Goal: Task Accomplishment & Management: Manage account settings

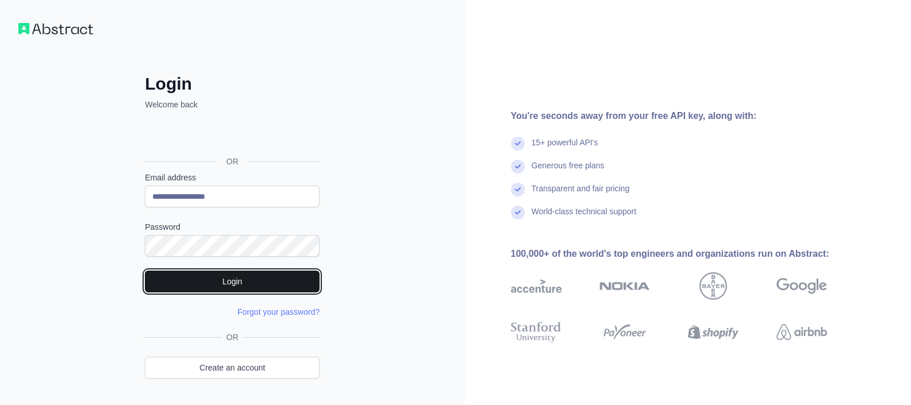
click at [234, 283] on button "Login" at bounding box center [232, 282] width 175 height 22
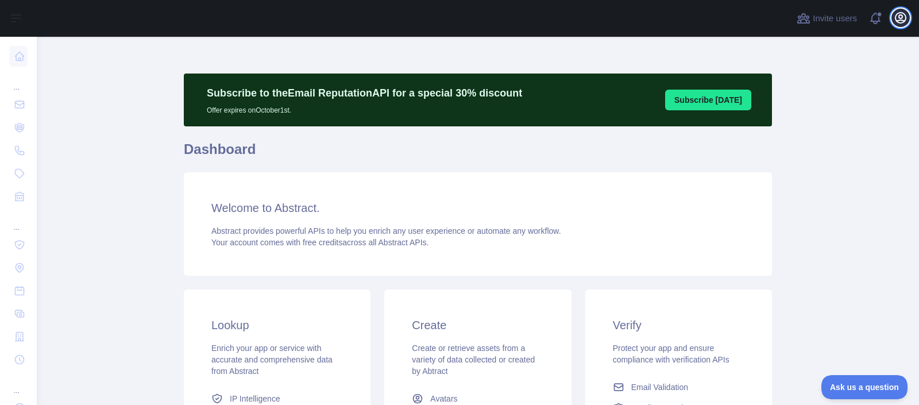
click at [903, 14] on icon "button" at bounding box center [901, 18] width 10 height 10
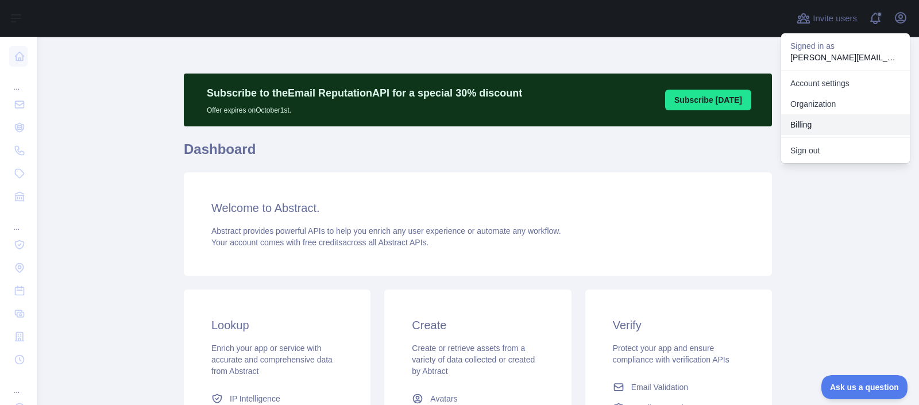
click at [806, 126] on button "Billing" at bounding box center [845, 124] width 129 height 21
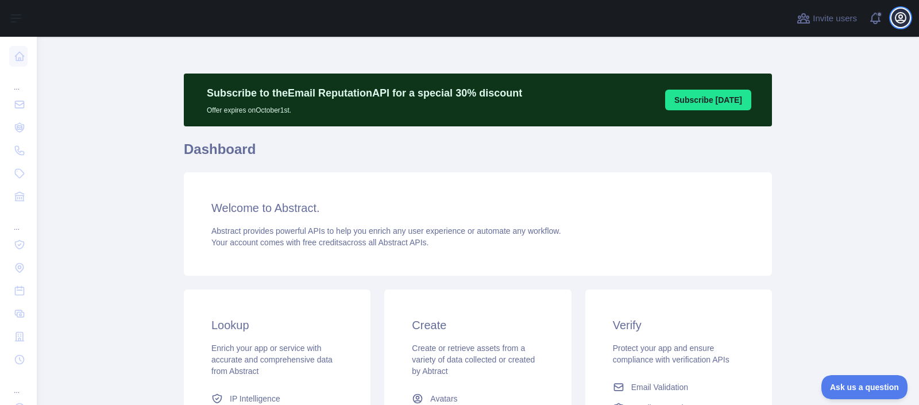
click at [901, 20] on icon "button" at bounding box center [901, 18] width 10 height 10
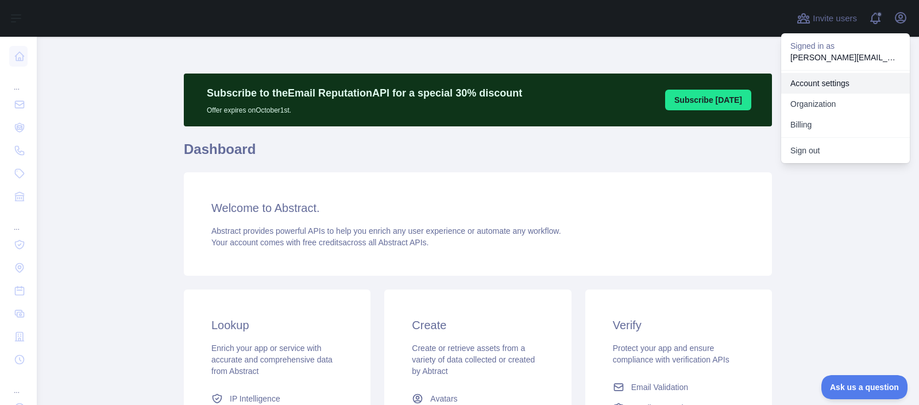
click at [815, 82] on link "Account settings" at bounding box center [845, 83] width 129 height 21
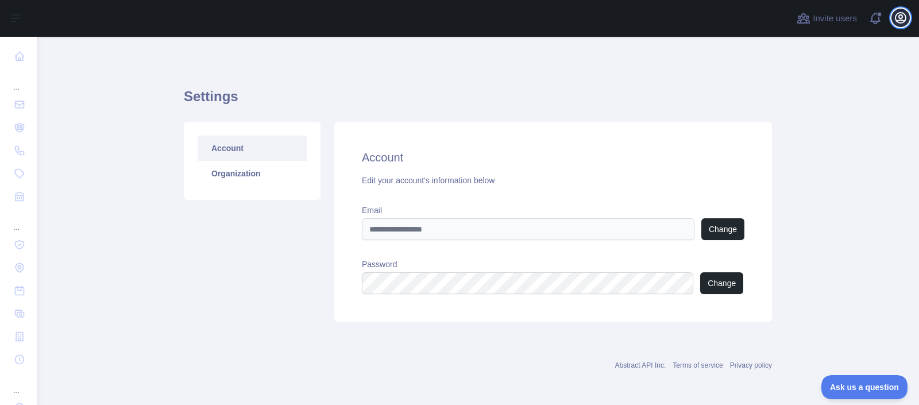
click at [898, 18] on icon "button" at bounding box center [901, 18] width 14 height 14
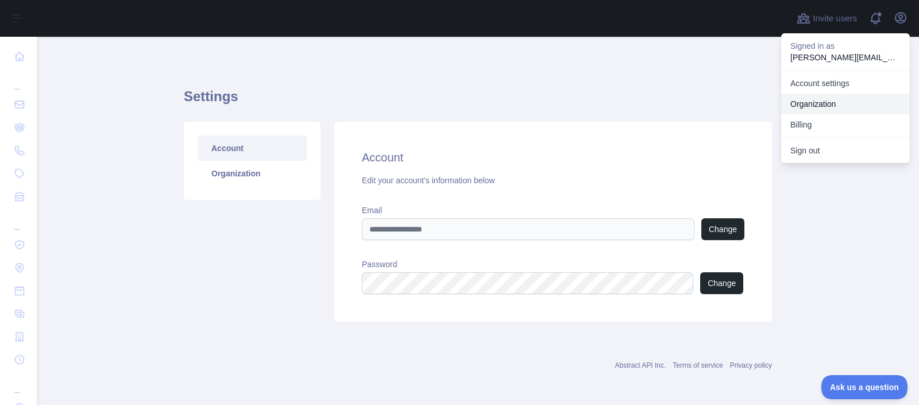
click at [808, 101] on link "Organization" at bounding box center [845, 104] width 129 height 21
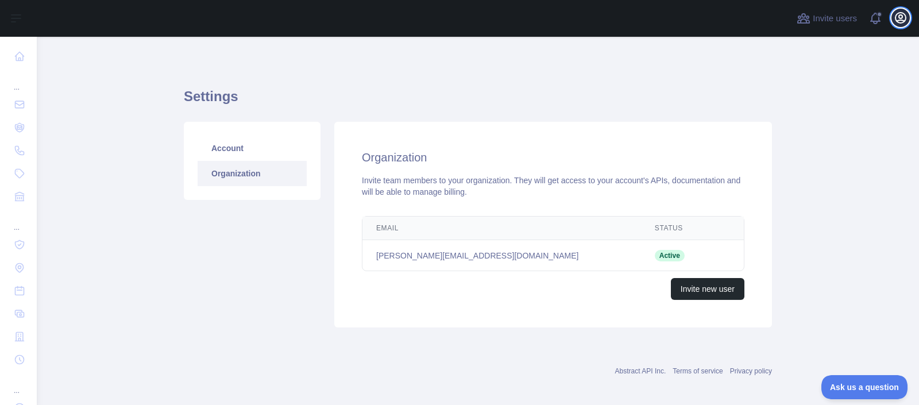
click at [906, 18] on icon "button" at bounding box center [901, 18] width 10 height 10
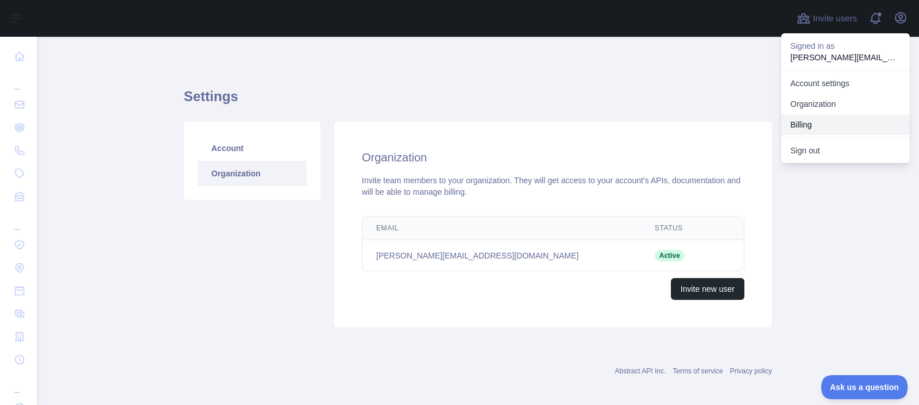
click at [815, 126] on button "Billing" at bounding box center [845, 124] width 129 height 21
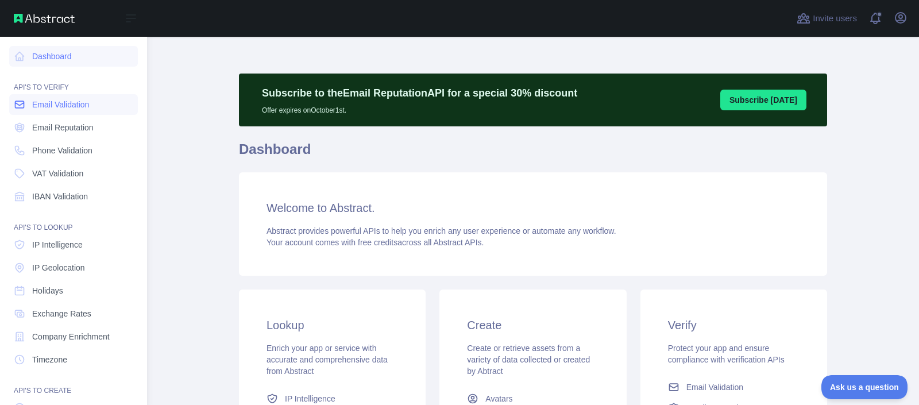
click at [51, 102] on span "Email Validation" at bounding box center [60, 104] width 57 height 11
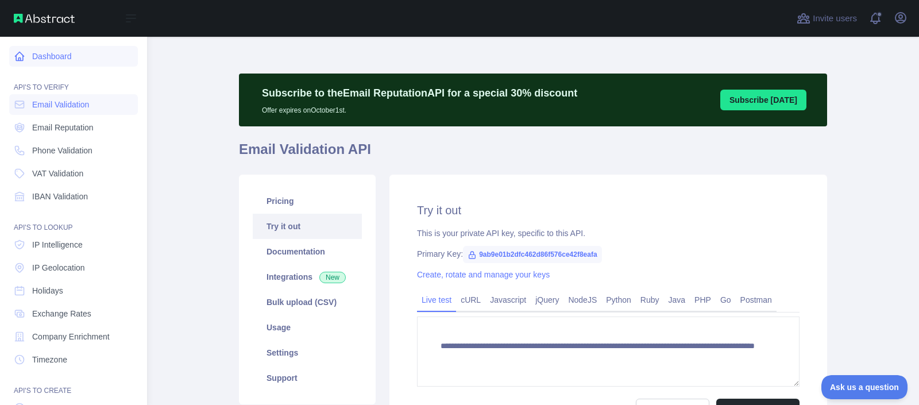
click at [48, 56] on link "Dashboard" at bounding box center [73, 56] width 129 height 21
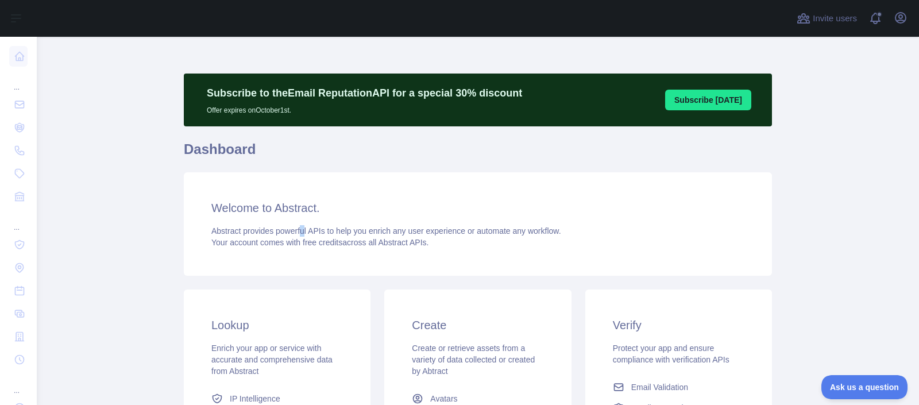
drag, startPoint x: 306, startPoint y: 229, endPoint x: 286, endPoint y: 219, distance: 22.9
click at [303, 229] on span "Abstract provides powerful APIs to help you enrich any user experience or autom…" at bounding box center [386, 230] width 350 height 9
click at [276, 209] on h3 "Welcome to Abstract." at bounding box center [477, 208] width 533 height 16
drag, startPoint x: 202, startPoint y: 148, endPoint x: 209, endPoint y: 126, distance: 23.4
click at [203, 146] on h1 "Dashboard" at bounding box center [478, 154] width 588 height 28
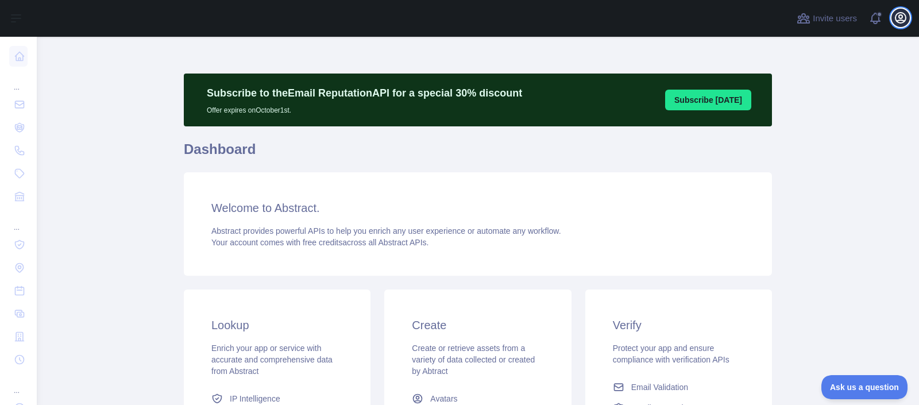
click at [902, 18] on icon "button" at bounding box center [901, 18] width 10 height 10
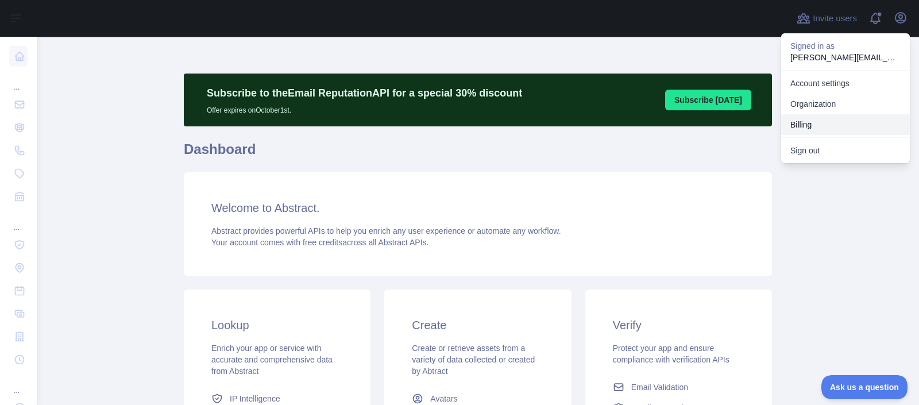
click at [802, 125] on button "Billing" at bounding box center [845, 124] width 129 height 21
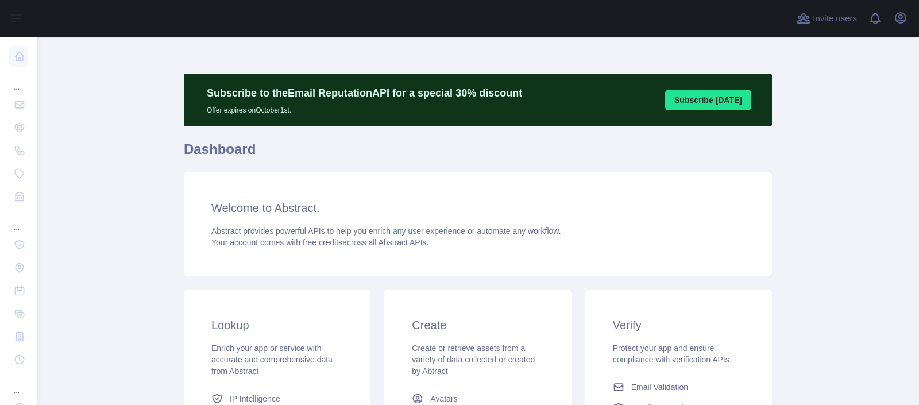
click at [604, 149] on h1 "Dashboard" at bounding box center [478, 154] width 588 height 28
click at [861, 382] on span "Ask us a question" at bounding box center [859, 385] width 86 height 8
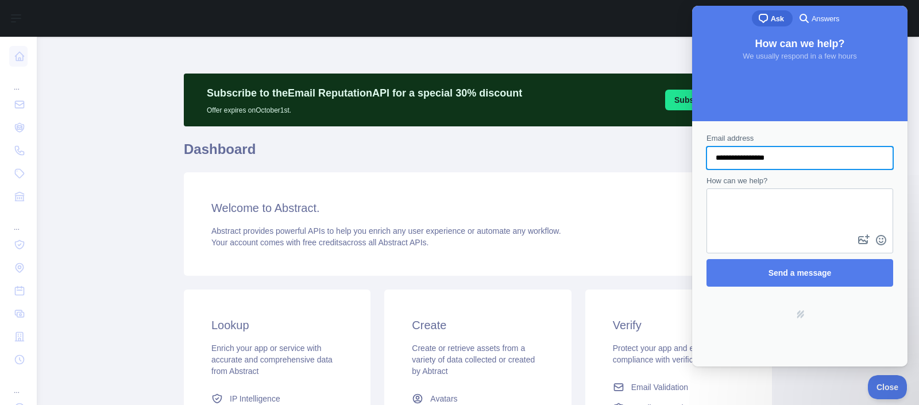
type input "**********"
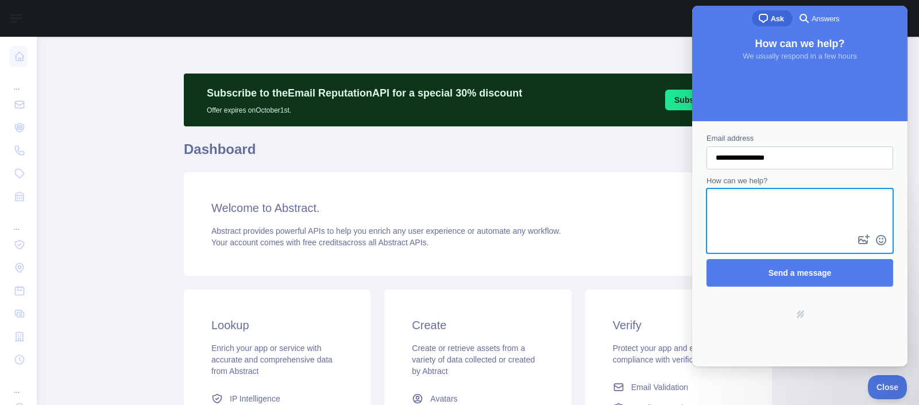
click at [761, 211] on textarea "How can we help?" at bounding box center [800, 211] width 184 height 43
click at [783, 204] on textarea "**********" at bounding box center [800, 211] width 184 height 43
type textarea "**********"
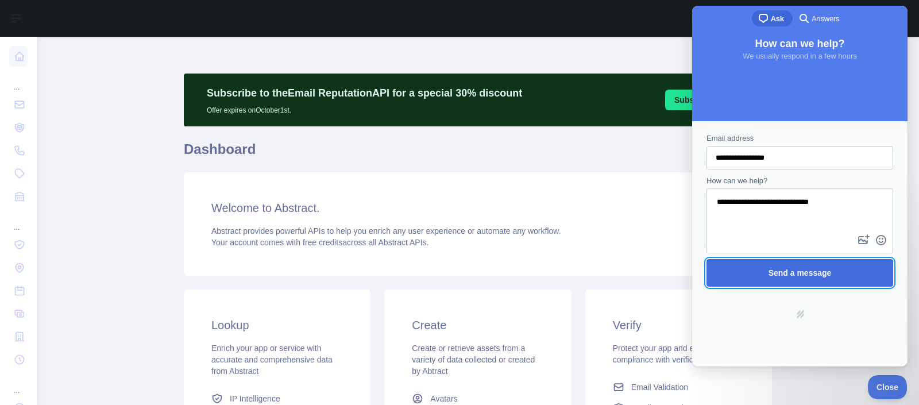
click at [781, 270] on span "Send a message" at bounding box center [800, 272] width 63 height 9
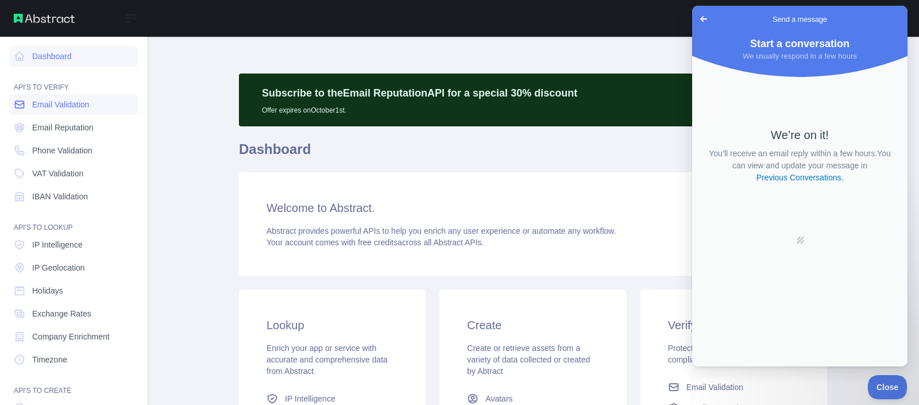
click at [61, 107] on span "Email Validation" at bounding box center [60, 104] width 57 height 11
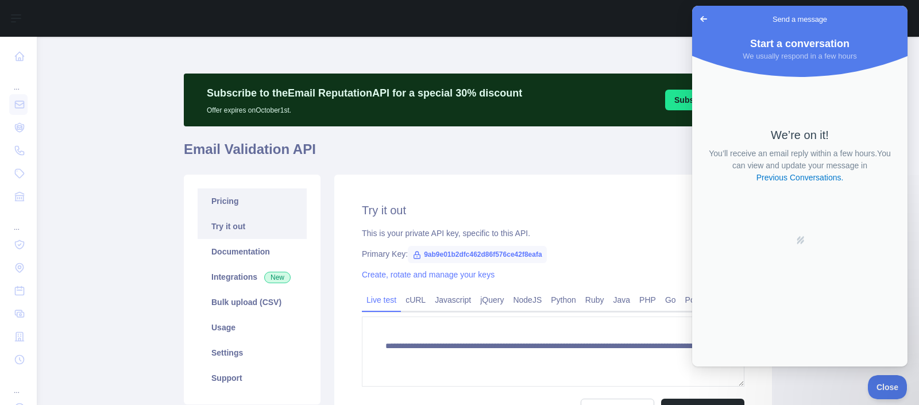
click at [218, 198] on link "Pricing" at bounding box center [252, 200] width 109 height 25
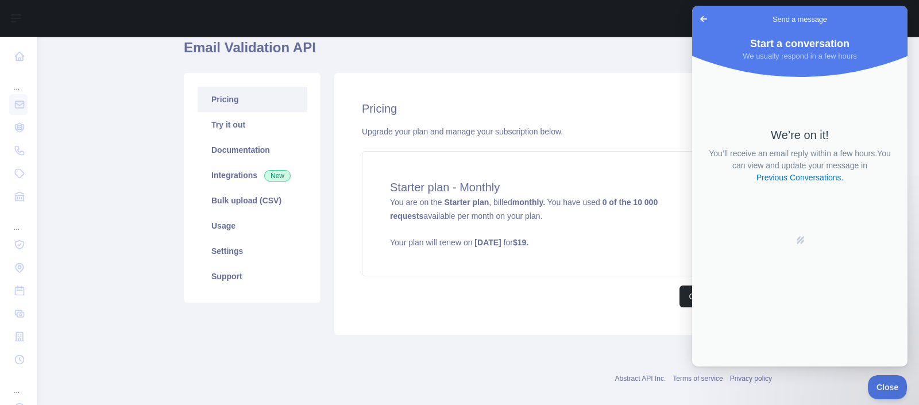
scroll to position [117, 0]
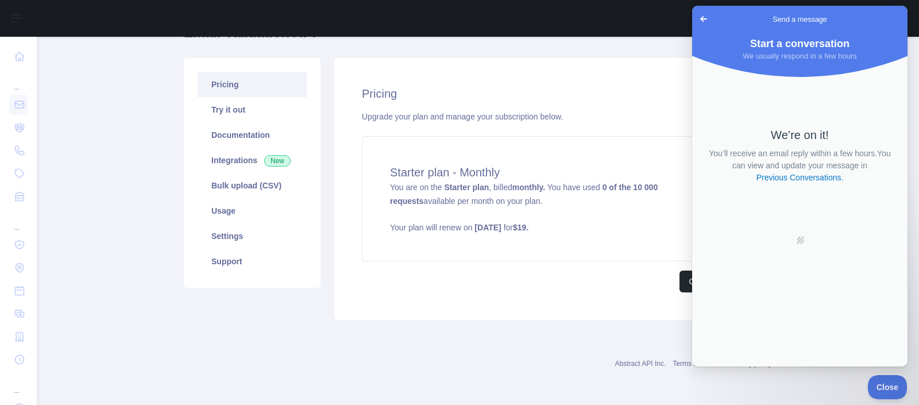
click at [702, 18] on span "Go back" at bounding box center [704, 19] width 14 height 14
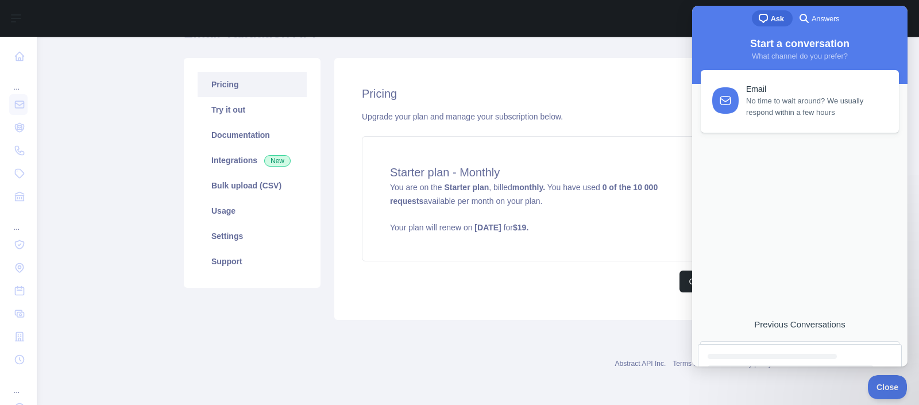
drag, startPoint x: 709, startPoint y: 18, endPoint x: 722, endPoint y: 113, distance: 95.6
click at [723, 114] on div "chat-square Ask search-medium Answers Start a conversation What channel do you …" at bounding box center [799, 186] width 215 height 361
click at [596, 76] on div "Pricing Upgrade your plan and manage your subscription below. Starter plan - Mo…" at bounding box center [553, 189] width 438 height 262
drag, startPoint x: 711, startPoint y: 25, endPoint x: 783, endPoint y: 29, distance: 71.9
click at [783, 29] on div "chat-square Ask search-medium Answers" at bounding box center [799, 20] width 215 height 28
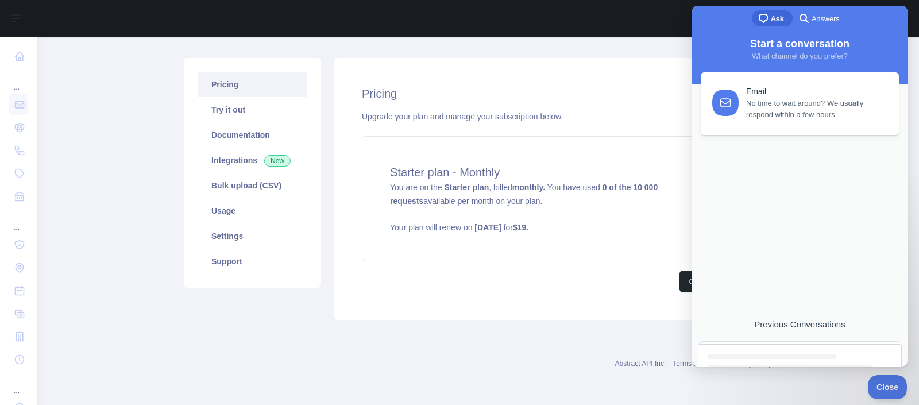
drag, startPoint x: 730, startPoint y: 24, endPoint x: 715, endPoint y: 11, distance: 19.5
click at [715, 11] on div "chat-square Ask search-medium Answers" at bounding box center [799, 20] width 215 height 28
click at [769, 57] on span "What channel do you prefer?" at bounding box center [800, 56] width 96 height 9
click at [824, 23] on span "Answers" at bounding box center [826, 18] width 28 height 11
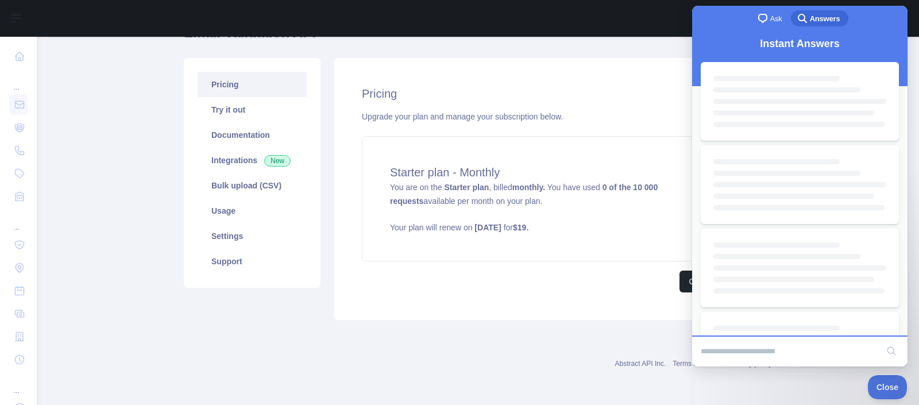
click at [765, 22] on div "chat-square Ask" at bounding box center [769, 18] width 26 height 14
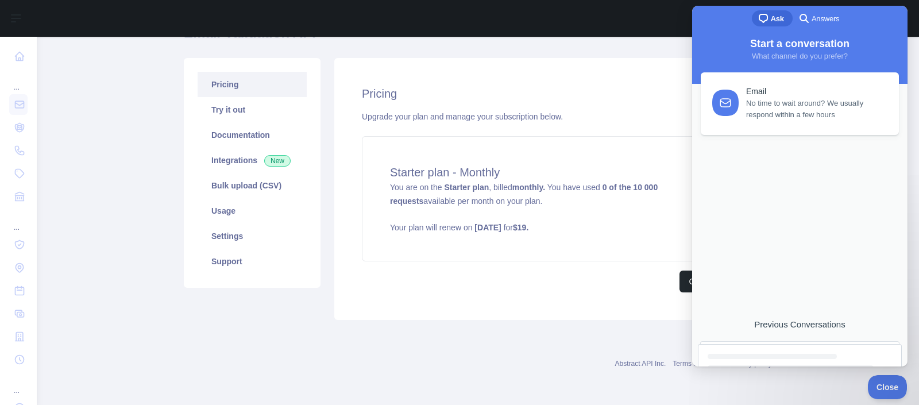
click at [600, 68] on div "Pricing Upgrade your plan and manage your subscription below. Starter plan - Mo…" at bounding box center [553, 189] width 438 height 262
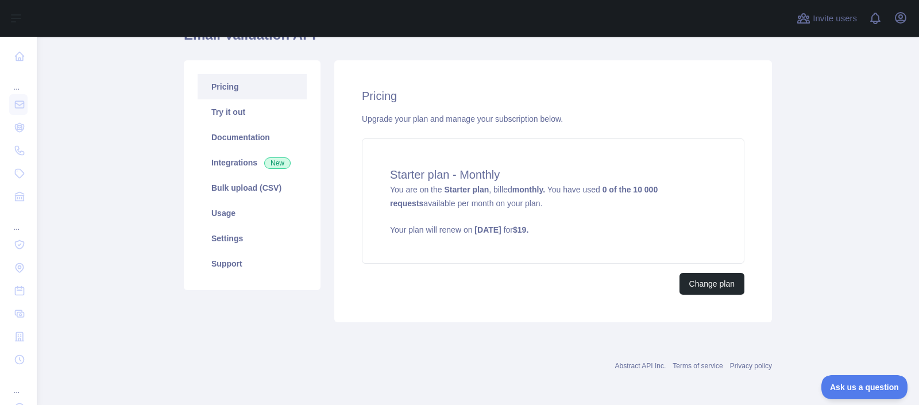
scroll to position [117, 0]
click at [423, 222] on p "Your plan will renew on [DATE] for $ 19 ." at bounding box center [553, 227] width 326 height 11
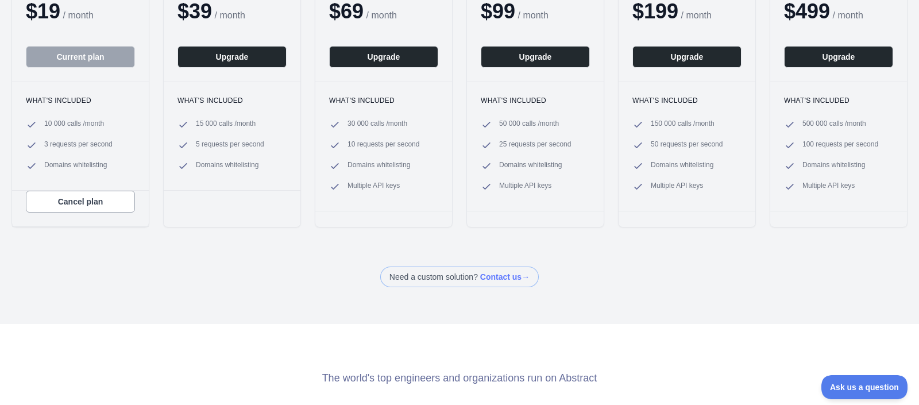
scroll to position [242, 0]
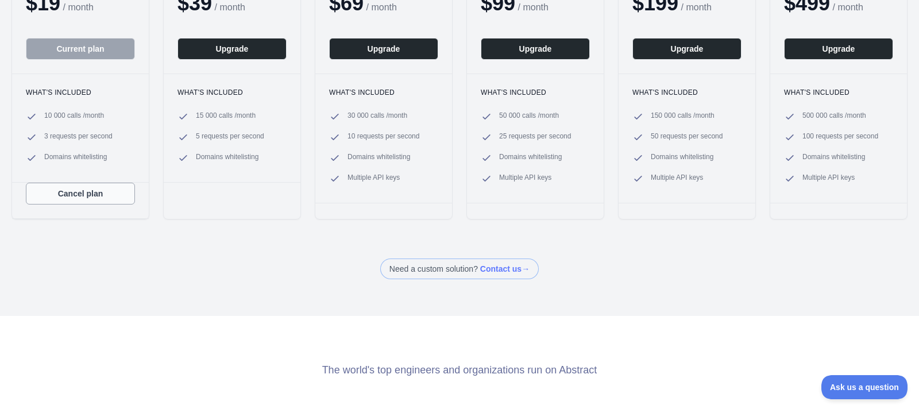
click at [64, 194] on button "Cancel plan" at bounding box center [80, 194] width 109 height 22
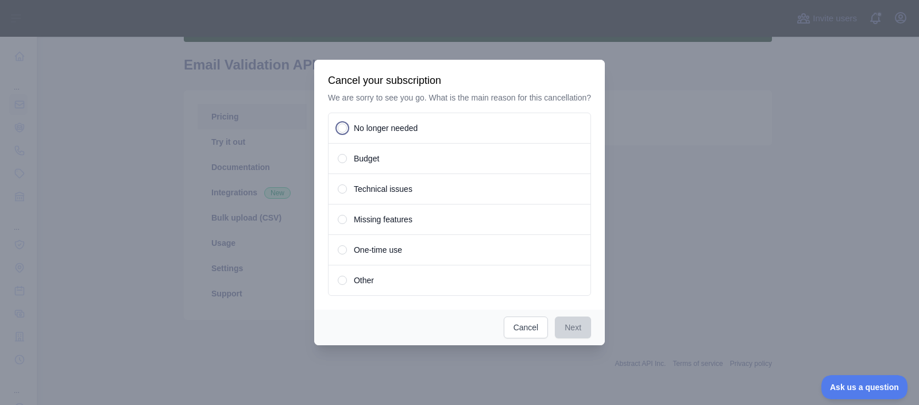
click at [340, 132] on span at bounding box center [342, 128] width 9 height 9
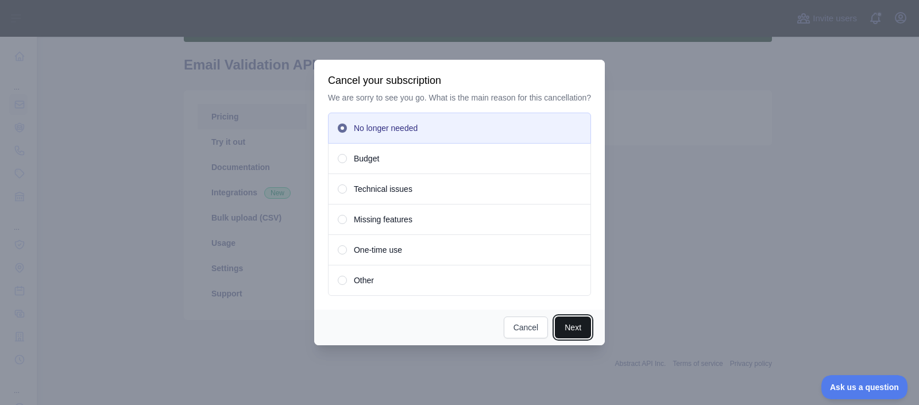
click at [576, 335] on button "Next" at bounding box center [573, 328] width 36 height 22
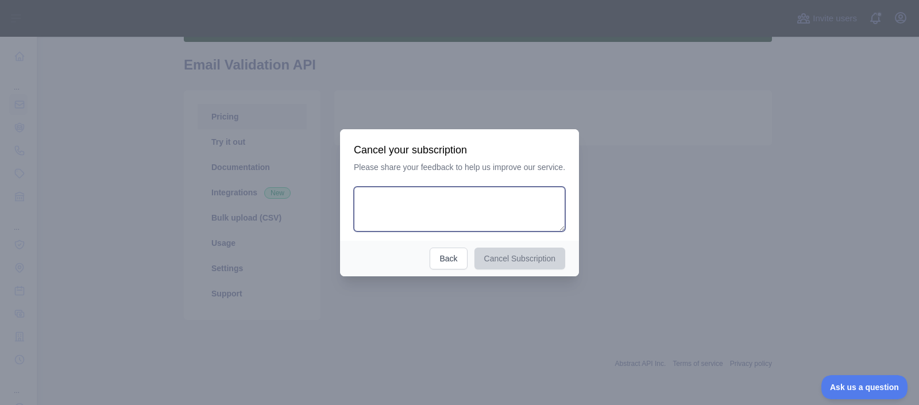
click at [458, 213] on textarea at bounding box center [459, 209] width 211 height 45
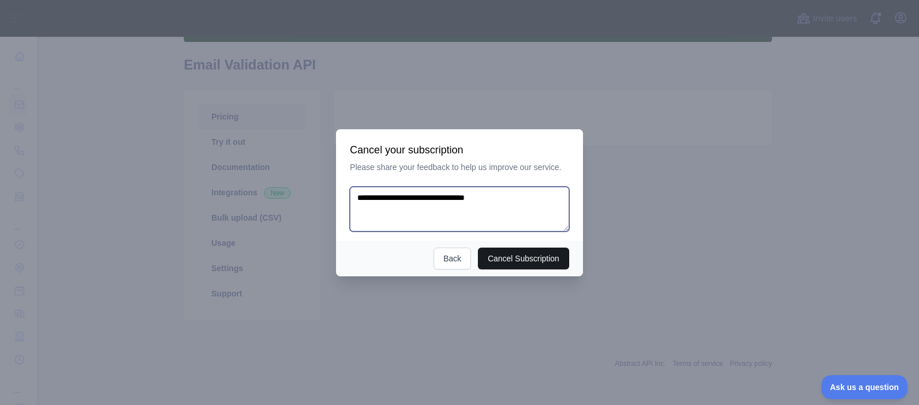
type textarea "**********"
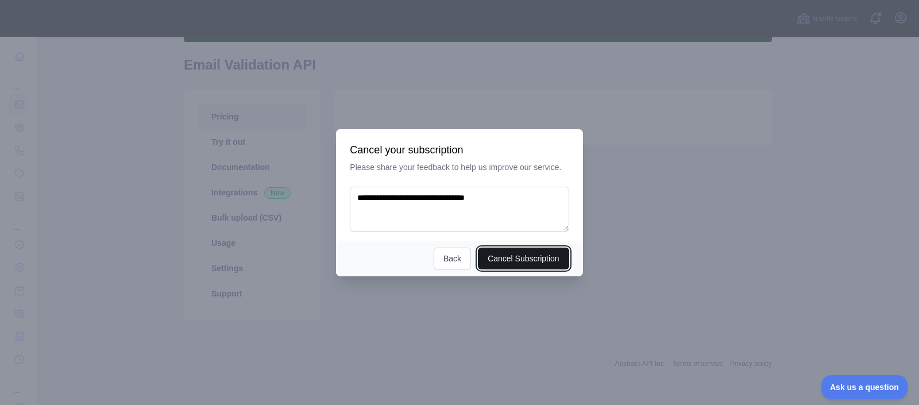
click at [520, 258] on button "Cancel Subscription" at bounding box center [523, 259] width 91 height 22
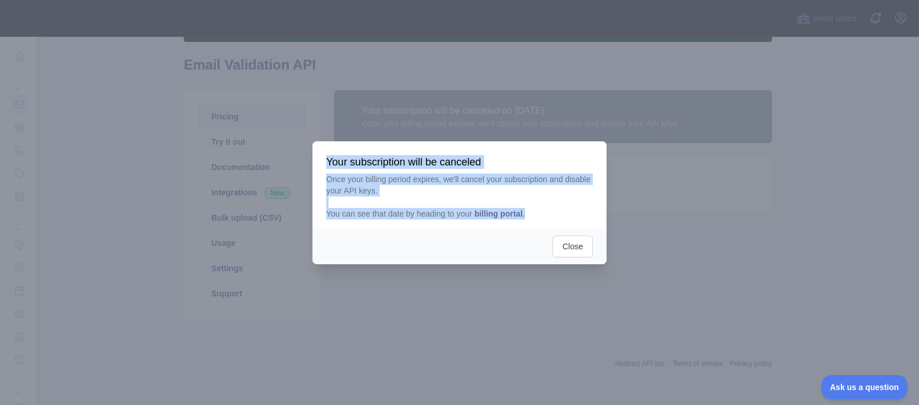
drag, startPoint x: 329, startPoint y: 165, endPoint x: 522, endPoint y: 211, distance: 199.0
click at [532, 212] on div "Your subscription will be canceled Once your billing period expires, we'll canc…" at bounding box center [459, 187] width 267 height 64
copy div "Your subscription will be canceled Once your billing period expires, we'll canc…"
click at [455, 190] on p "Once your billing period expires, we'll cancel your subscription and disable yo…" at bounding box center [459, 196] width 267 height 46
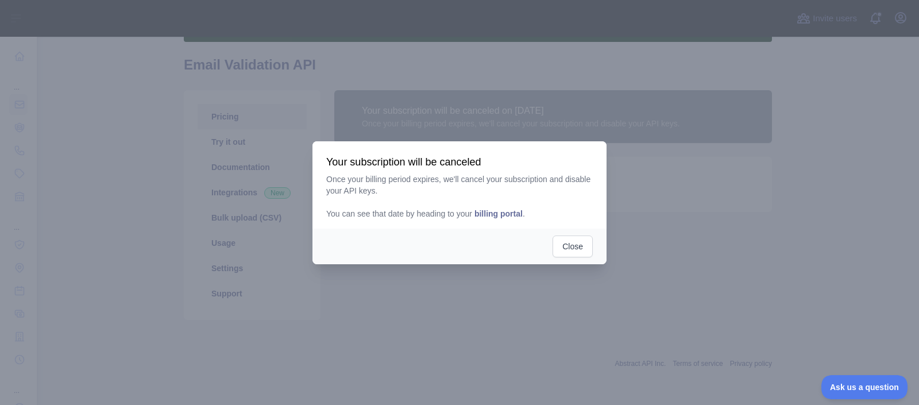
click at [500, 214] on span "billing portal" at bounding box center [499, 213] width 48 height 9
